Goal: Find specific page/section: Find specific page/section

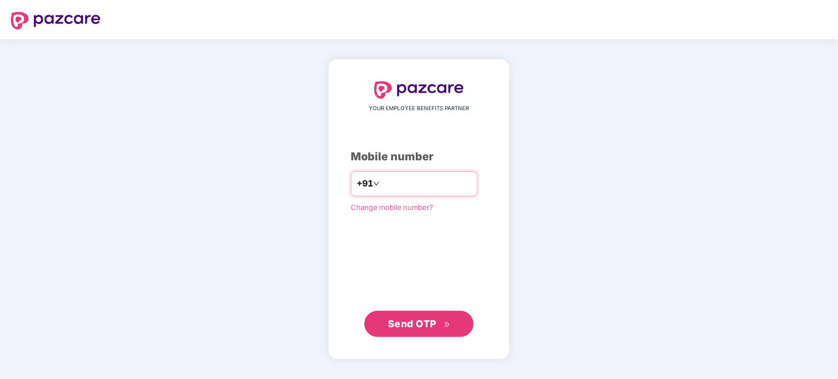
type input "**********"
click at [445, 325] on icon "double-right" at bounding box center [446, 324] width 7 height 7
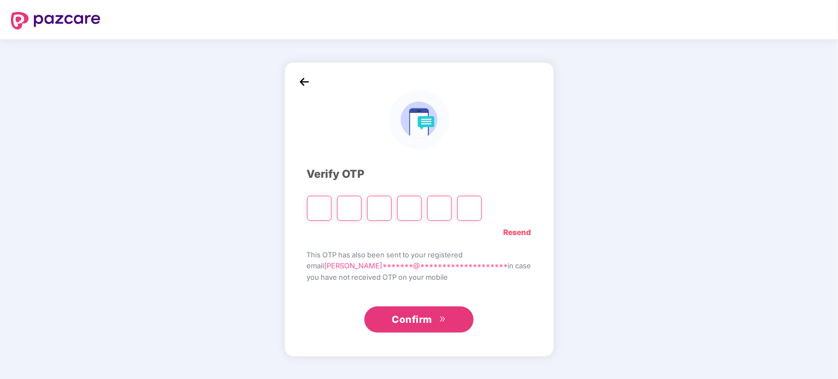
type input "*"
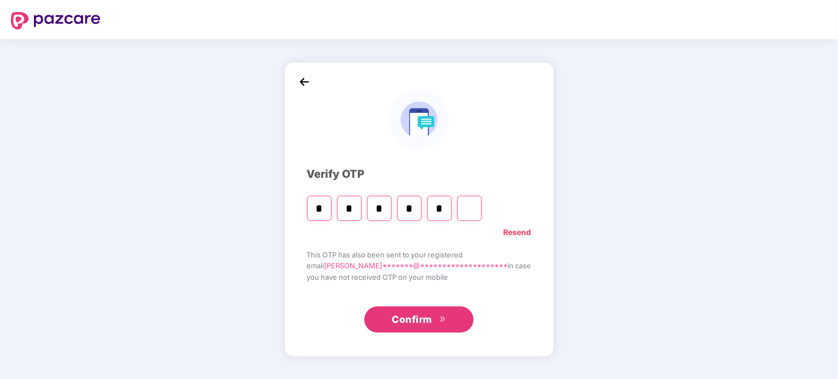
type input "*"
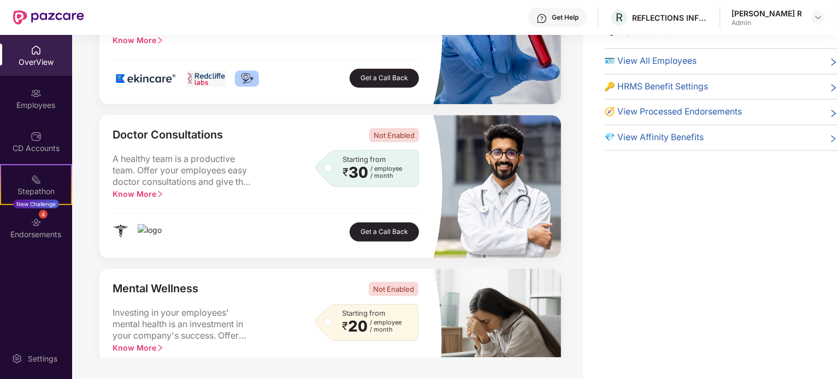
scroll to position [173, 0]
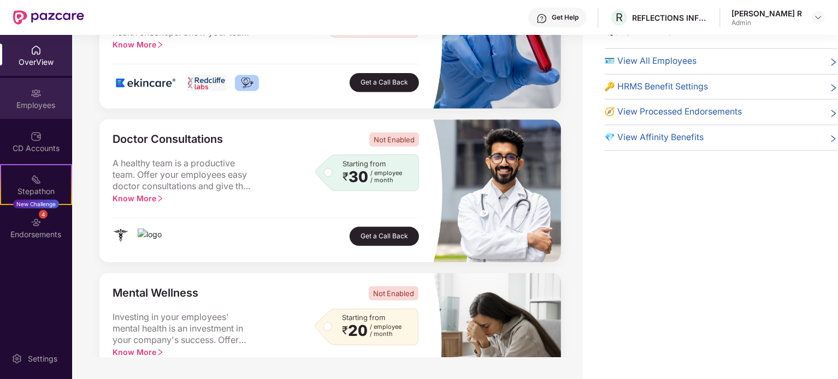
click at [23, 109] on div "Employees" at bounding box center [36, 105] width 72 height 11
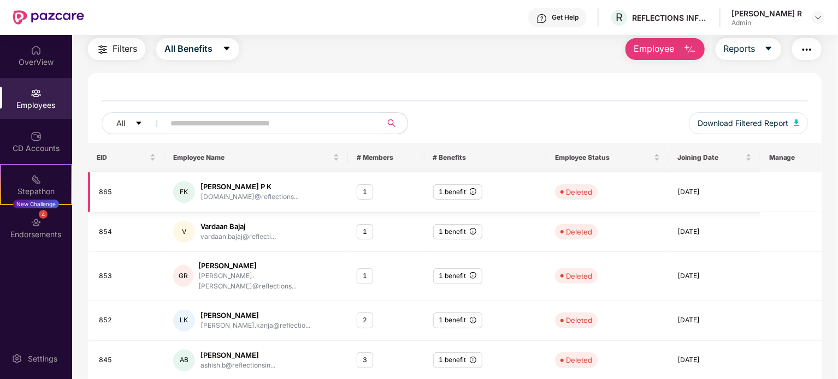
click at [363, 191] on div "1" at bounding box center [365, 193] width 16 height 16
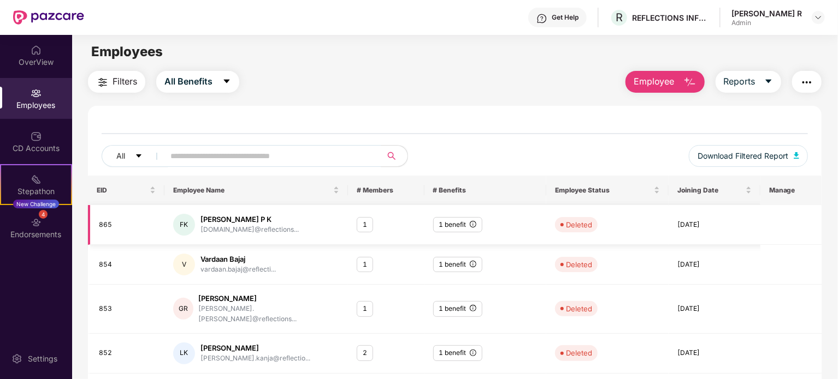
scroll to position [0, 0]
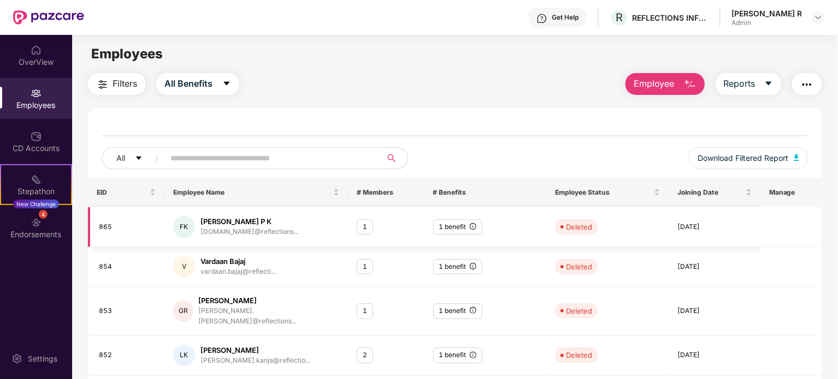
click at [461, 231] on div "1 benefit" at bounding box center [457, 227] width 49 height 16
click at [467, 227] on div "1 benefit" at bounding box center [457, 227] width 49 height 16
click at [477, 226] on div "1 benefit" at bounding box center [457, 227] width 49 height 16
click at [474, 227] on icon "info-circle" at bounding box center [473, 226] width 7 height 7
click at [453, 254] on span "Affinity Benefits" at bounding box center [437, 255] width 56 height 9
